Goal: Contribute content

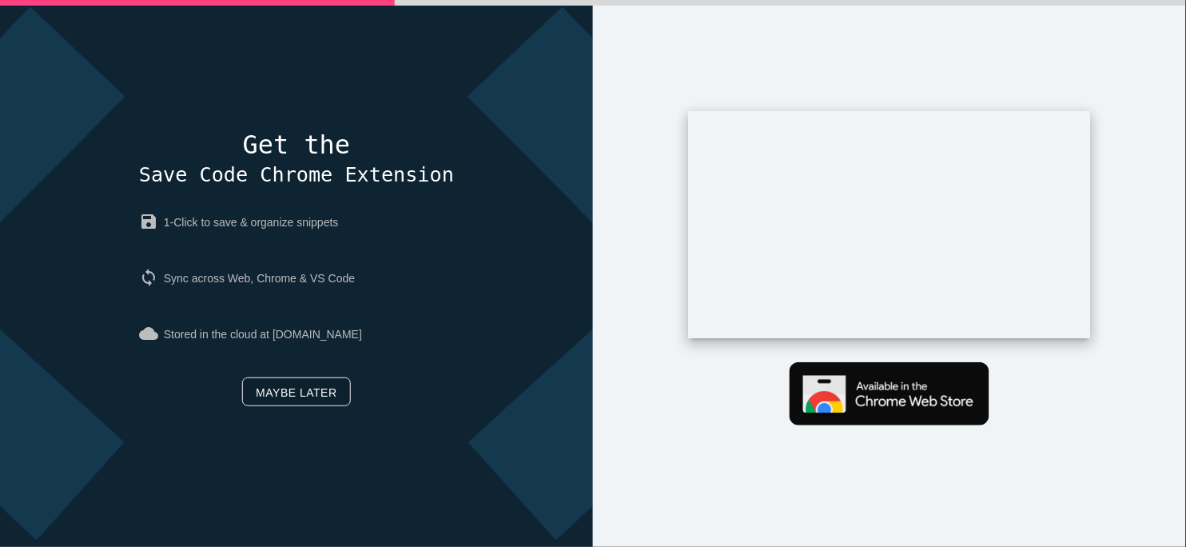
click at [322, 383] on link "Maybe later" at bounding box center [296, 391] width 108 height 29
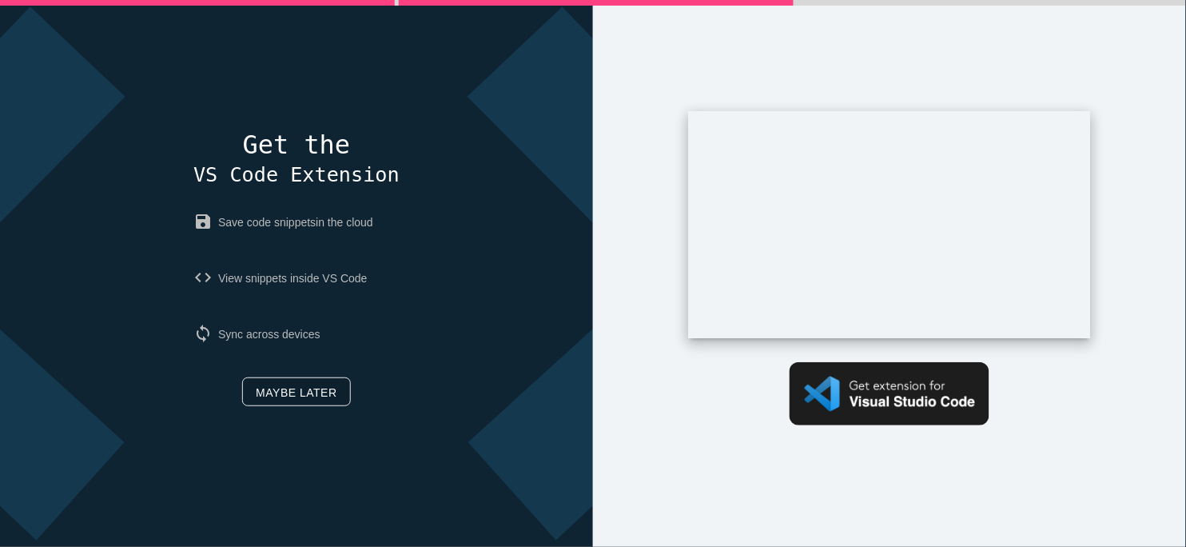
click at [320, 393] on link "Maybe later" at bounding box center [296, 391] width 108 height 29
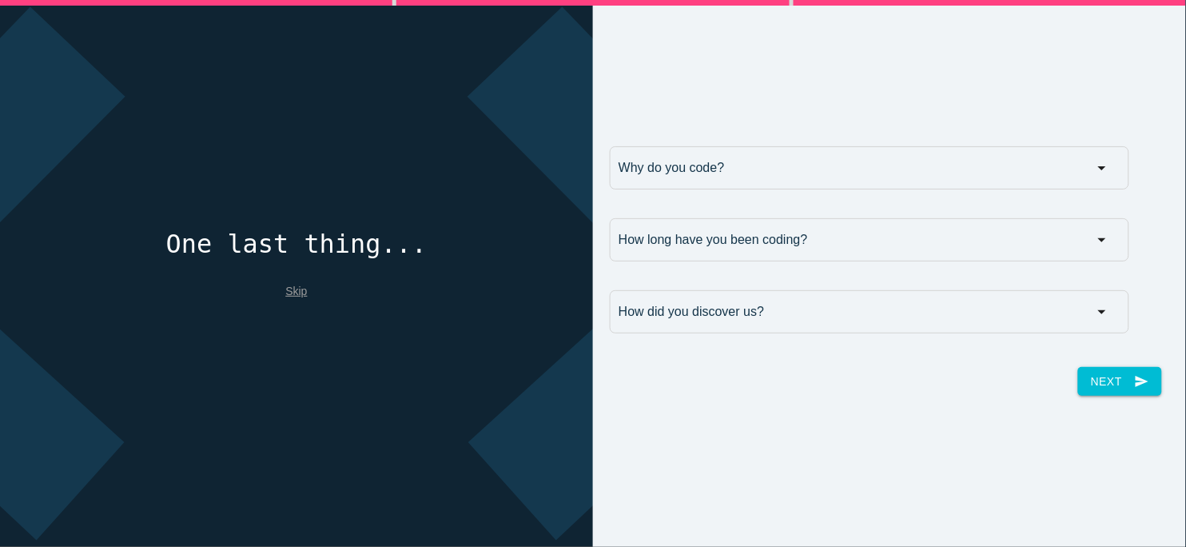
click at [296, 293] on link "Skip" at bounding box center [296, 291] width 22 height 13
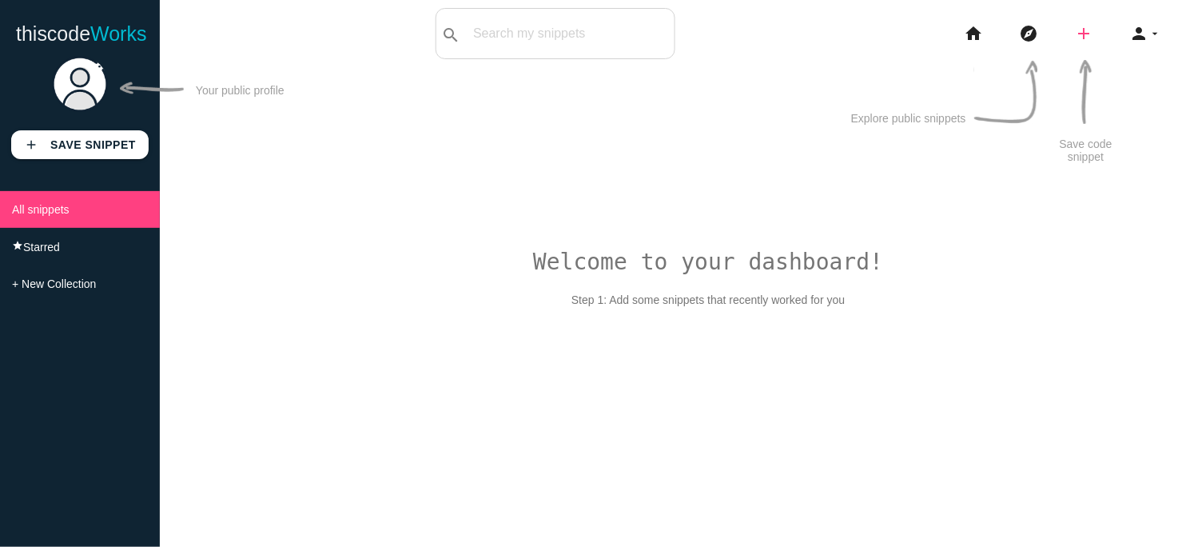
click at [1082, 38] on icon "add" at bounding box center [1084, 33] width 19 height 51
click at [1090, 36] on icon "code" at bounding box center [1085, 28] width 19 height 18
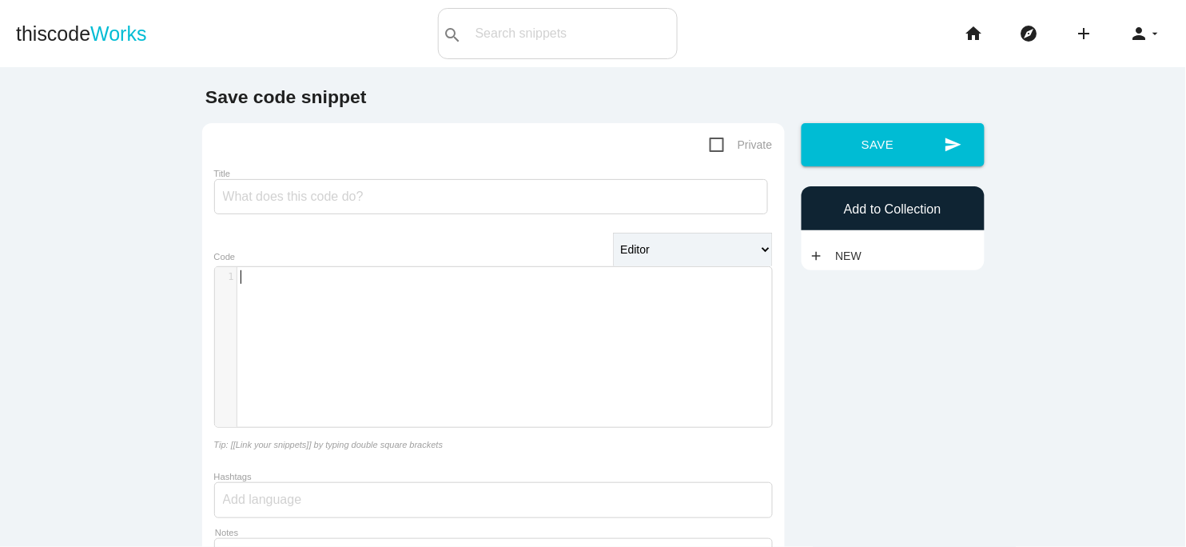
click at [333, 275] on pre "​" at bounding box center [504, 277] width 535 height 14
click at [397, 269] on div "​ x 1 ​" at bounding box center [504, 277] width 535 height 20
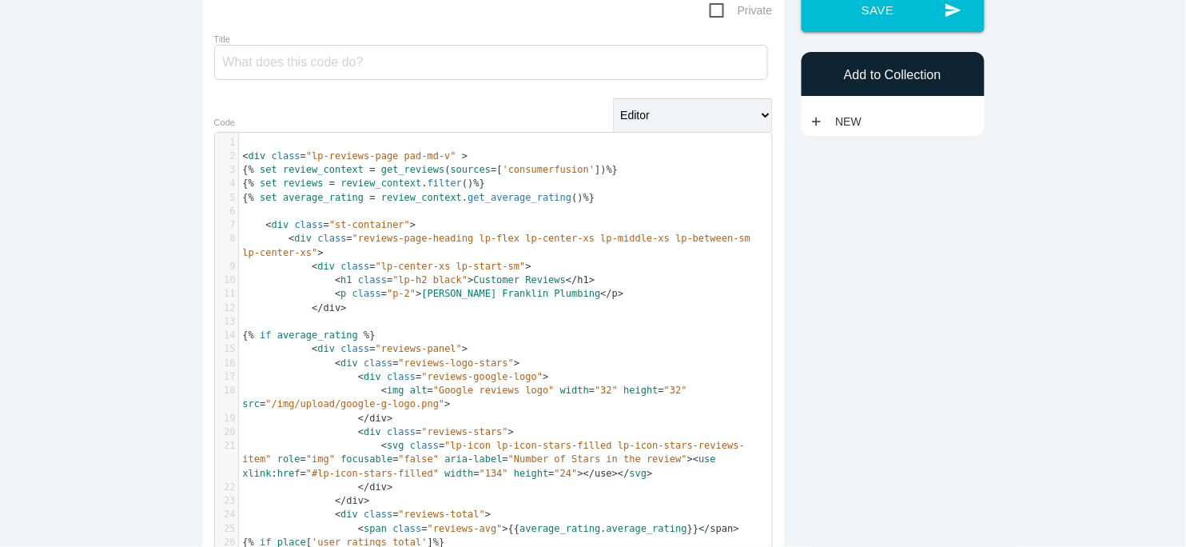
scroll to position [0, 0]
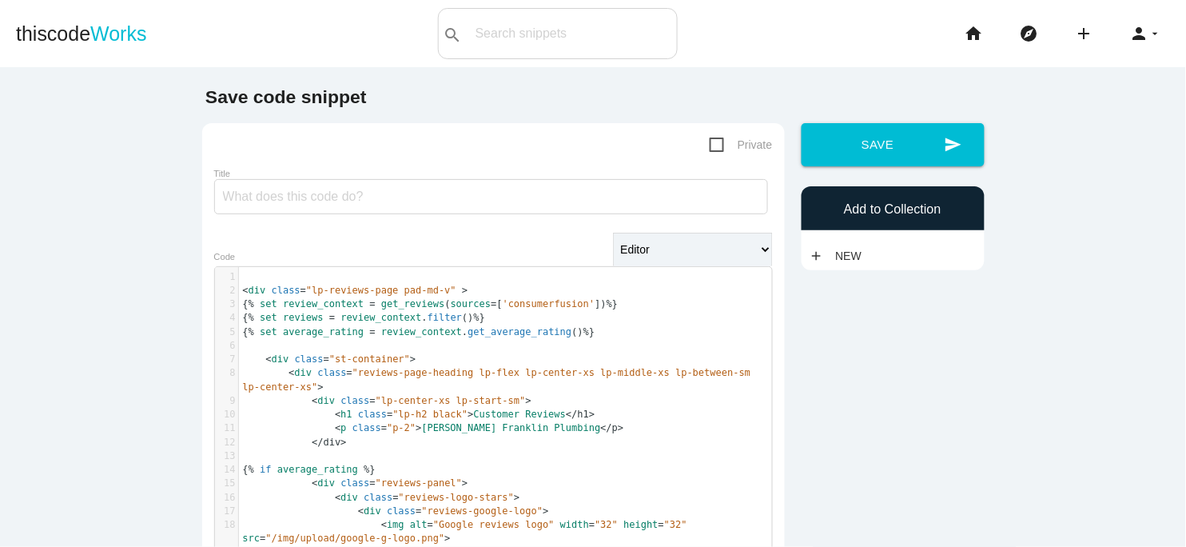
click at [707, 176] on div "Title" at bounding box center [493, 193] width 559 height 54
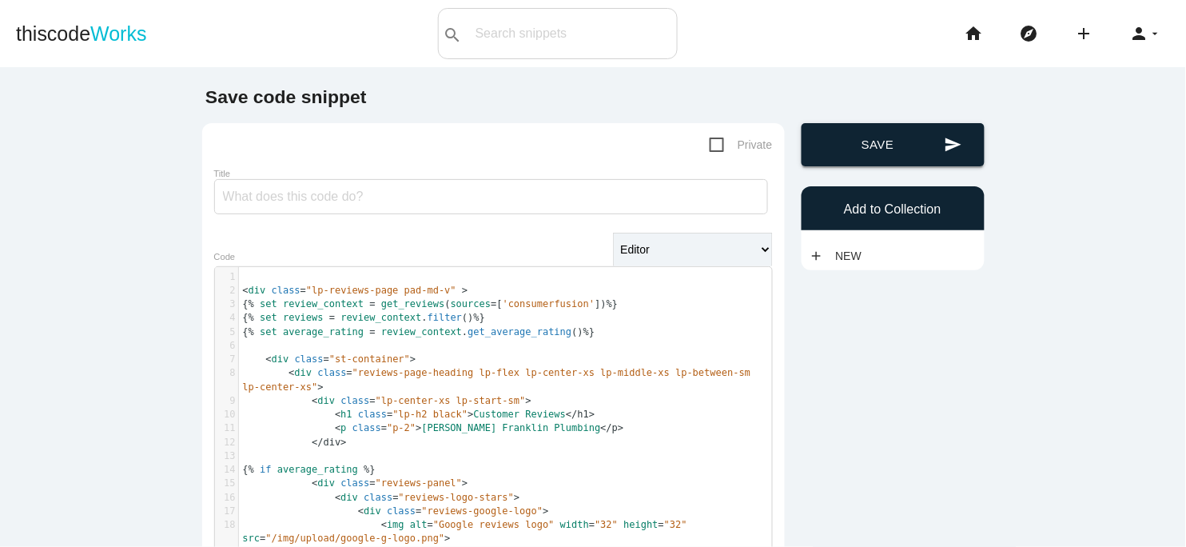
click at [807, 153] on button "send Save" at bounding box center [893, 144] width 183 height 43
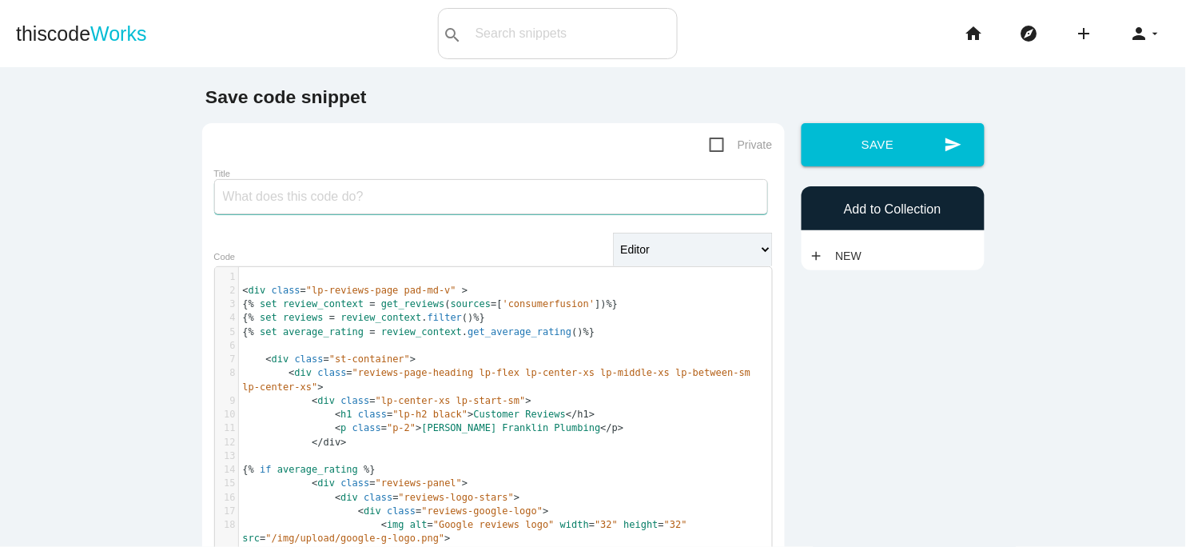
click at [370, 204] on input "Title" at bounding box center [491, 196] width 554 height 35
type input "corp reviews - bad"
click at [895, 188] on div "Add to Collection" at bounding box center [893, 208] width 183 height 44
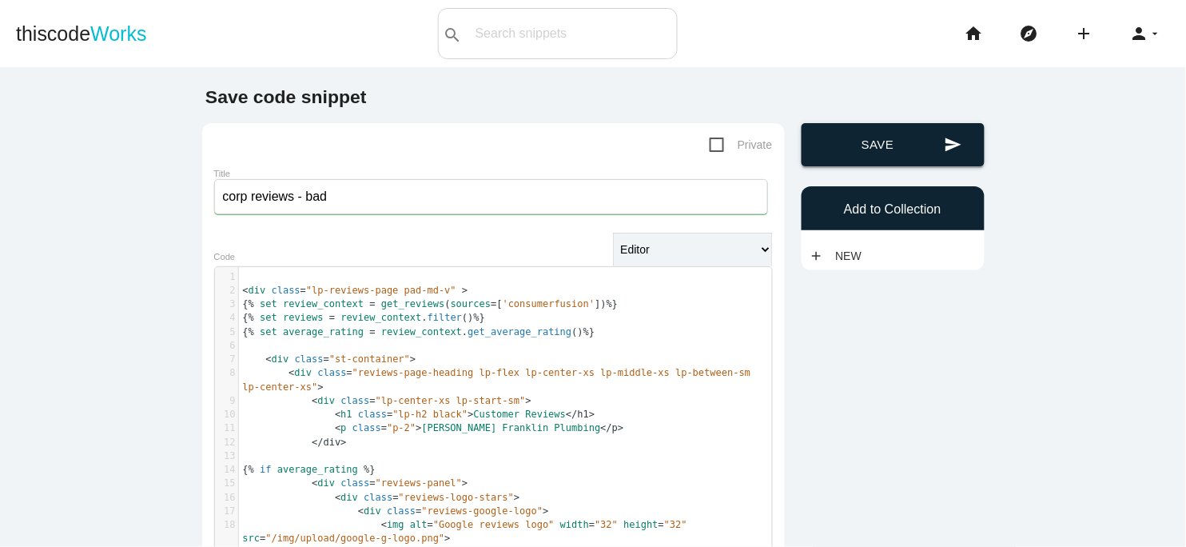
click at [883, 161] on button "send Save" at bounding box center [893, 144] width 183 height 43
